Goal: Browse casually

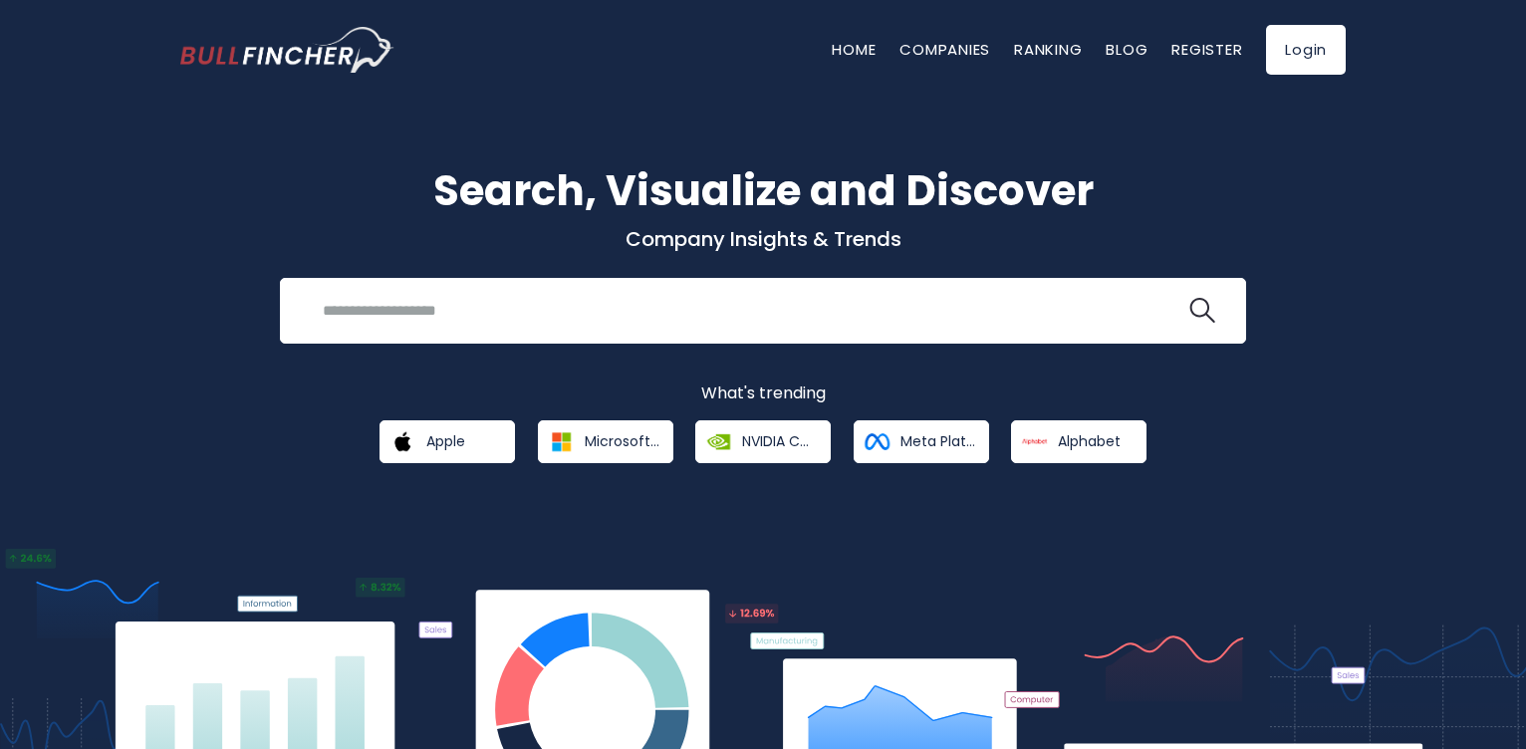
click at [1279, 203] on h1 "Search, Visualize and Discover" at bounding box center [762, 190] width 1165 height 63
click at [130, 282] on div "Search, Visualize and Discover Company Insights & Trends Recent searches Trendi…" at bounding box center [763, 474] width 1526 height 808
